Goal: Task Accomplishment & Management: Manage account settings

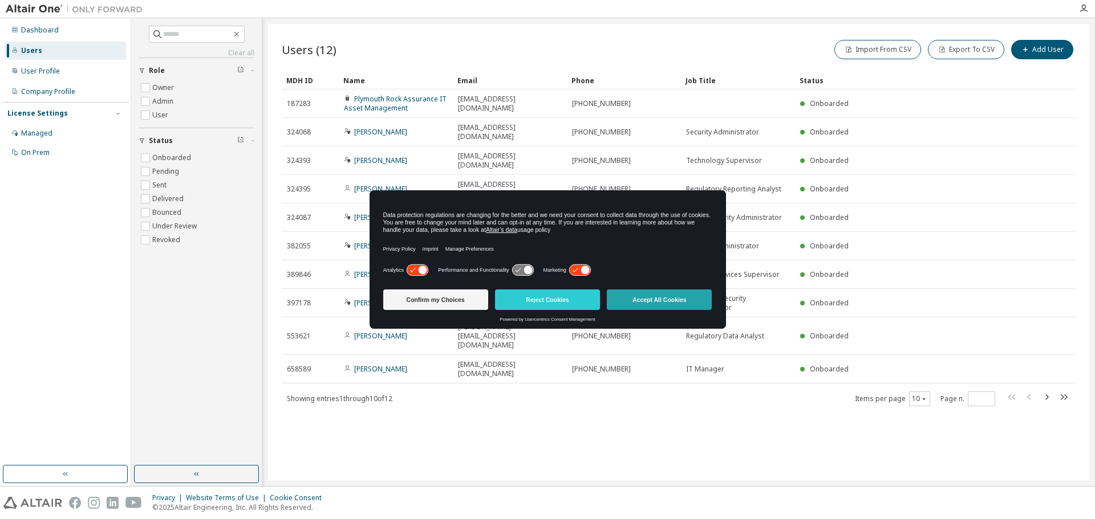
click at [686, 305] on button "Accept All Cookies" at bounding box center [659, 300] width 105 height 21
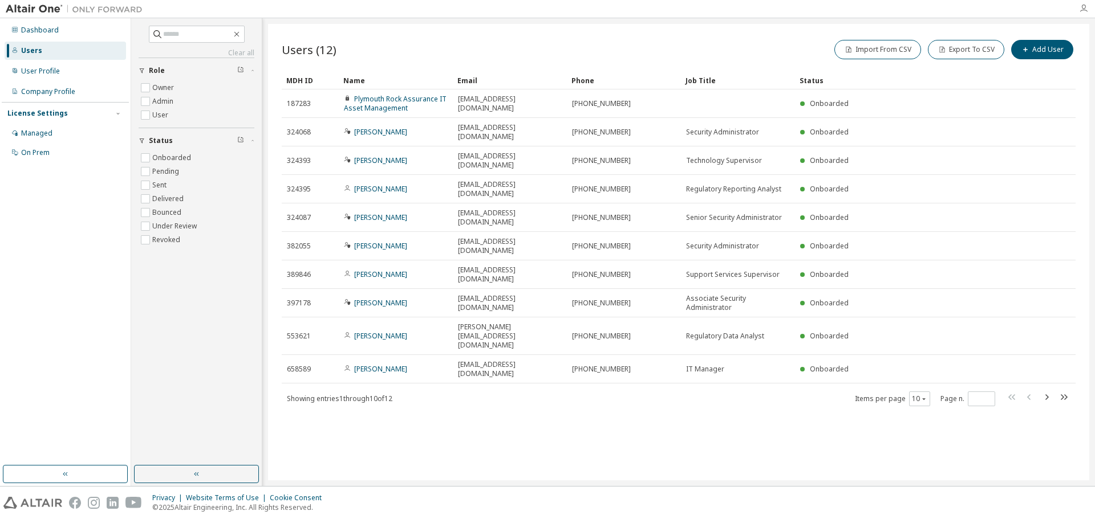
click at [1084, 10] on icon "button" at bounding box center [1083, 8] width 9 height 9
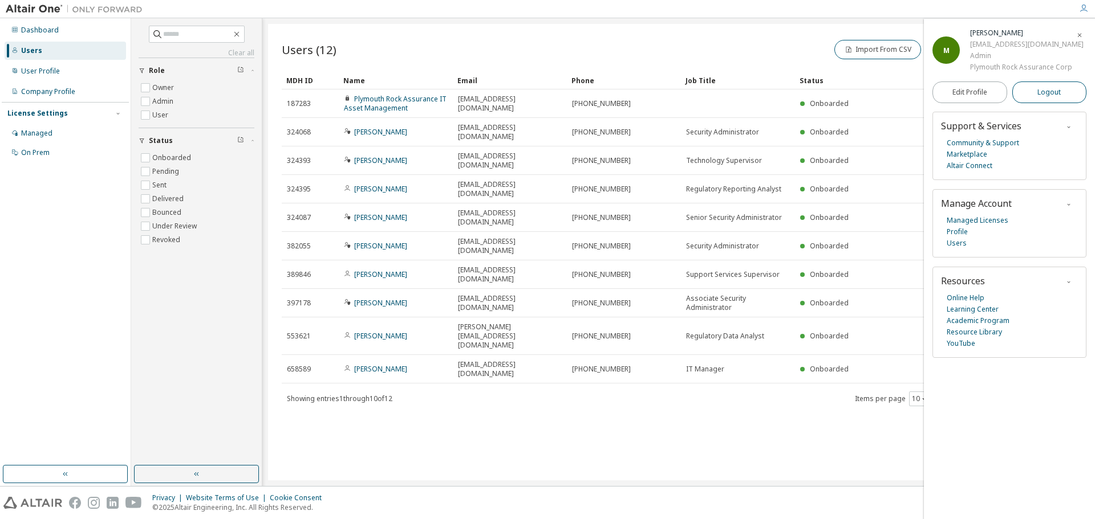
click at [1054, 91] on span "Logout" at bounding box center [1048, 92] width 23 height 11
